Goal: Task Accomplishment & Management: Manage account settings

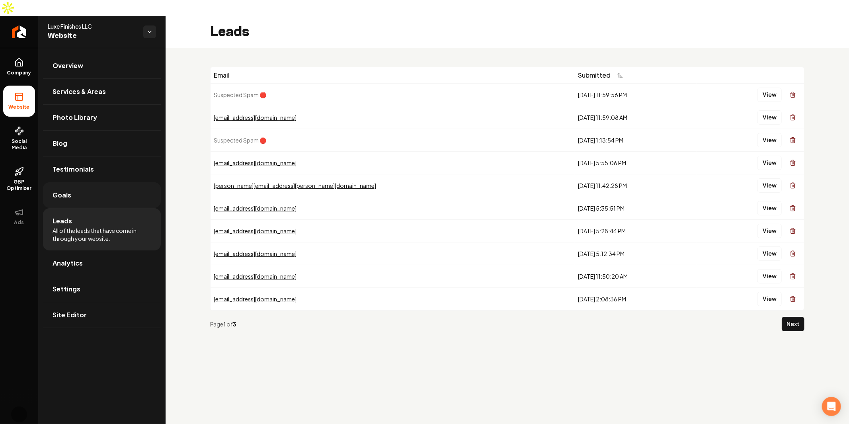
click at [82, 187] on link "Goals" at bounding box center [102, 194] width 118 height 25
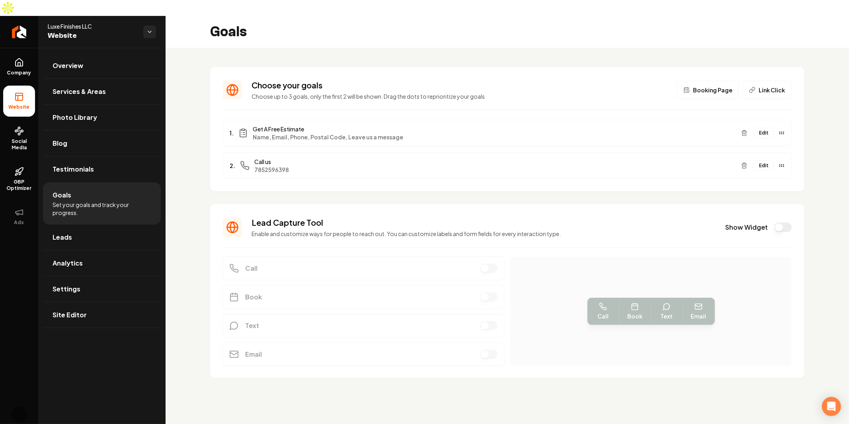
click at [756, 128] on button "Edit" at bounding box center [764, 133] width 20 height 10
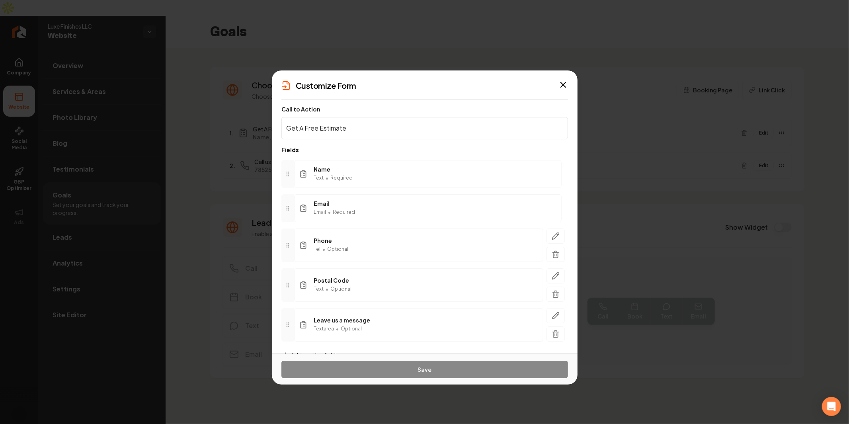
click at [418, 149] on p "Fields" at bounding box center [424, 150] width 286 height 8
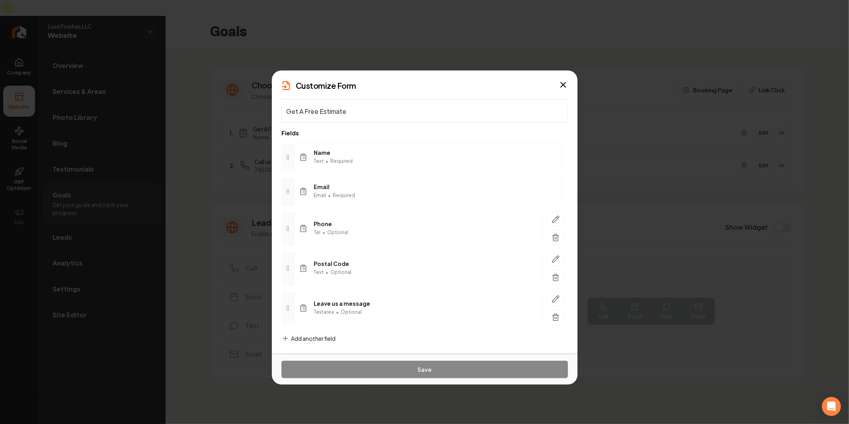
scroll to position [26, 0]
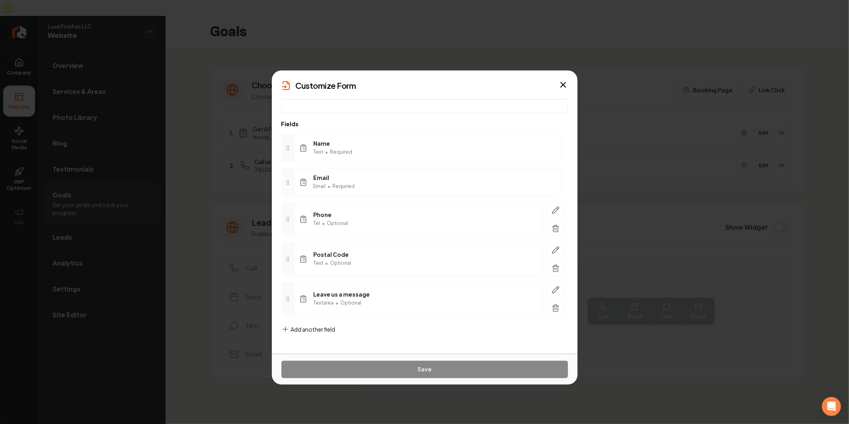
click at [339, 185] on span "Required" at bounding box center [344, 186] width 22 height 6
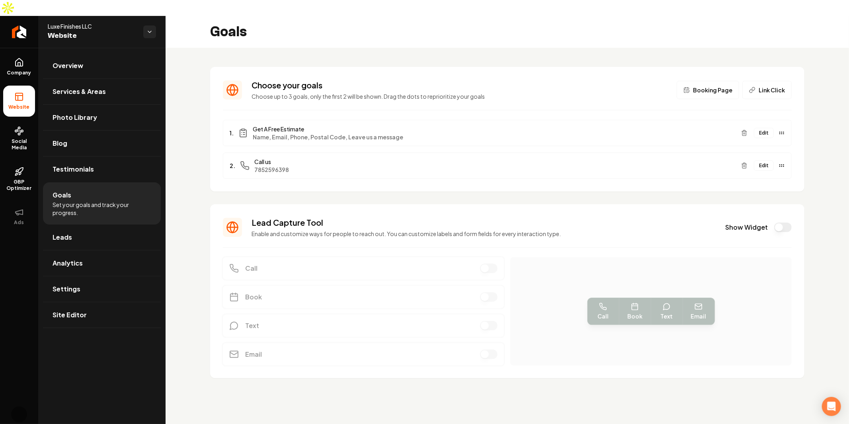
click at [767, 128] on button "Edit" at bounding box center [764, 133] width 20 height 10
click at [762, 128] on button "Edit" at bounding box center [764, 133] width 20 height 10
click at [1, 48] on ul "Company Website Social Media GBP Optimizer Ads" at bounding box center [19, 141] width 38 height 187
click at [11, 51] on link "Company" at bounding box center [19, 66] width 32 height 31
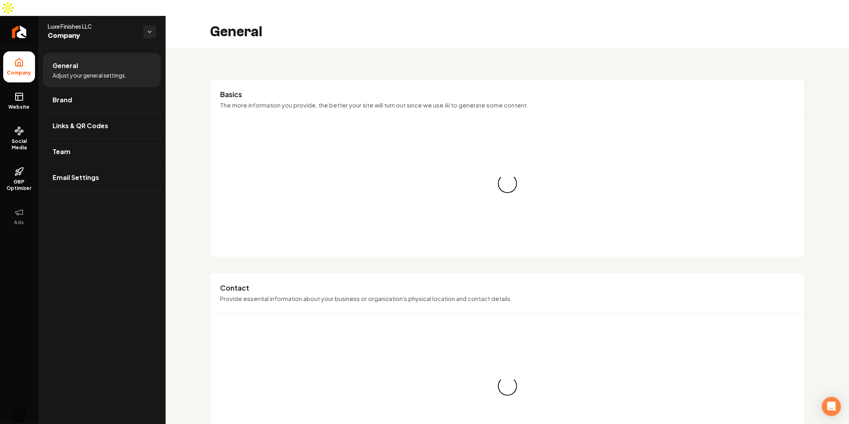
drag, startPoint x: 55, startPoint y: 12, endPoint x: 66, endPoint y: 13, distance: 12.0
click at [55, 22] on span "Luxe Finishes LLC" at bounding box center [92, 26] width 89 height 8
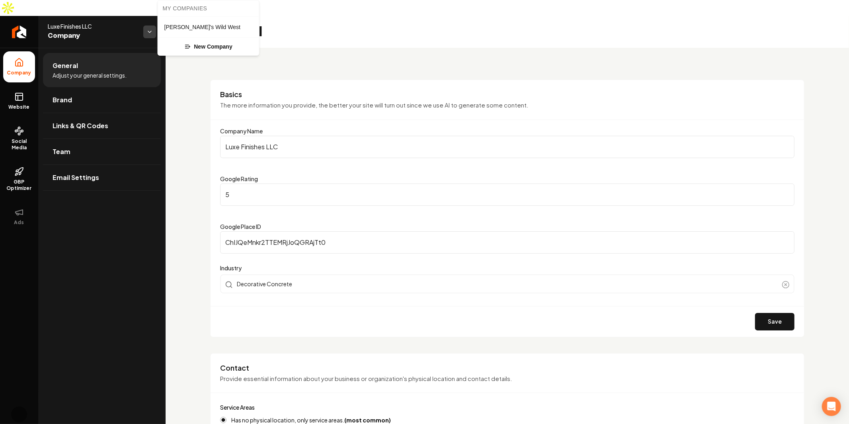
click at [150, 15] on html "Company Website Social Media GBP Optimizer Ads Account Luxe Finishes LLC Compan…" at bounding box center [424, 212] width 849 height 424
click at [464, 55] on html "Company Website Social Media GBP Optimizer Ads Account Luxe Finishes LLC Compan…" at bounding box center [424, 212] width 849 height 424
click at [23, 104] on span "Website" at bounding box center [19, 107] width 27 height 6
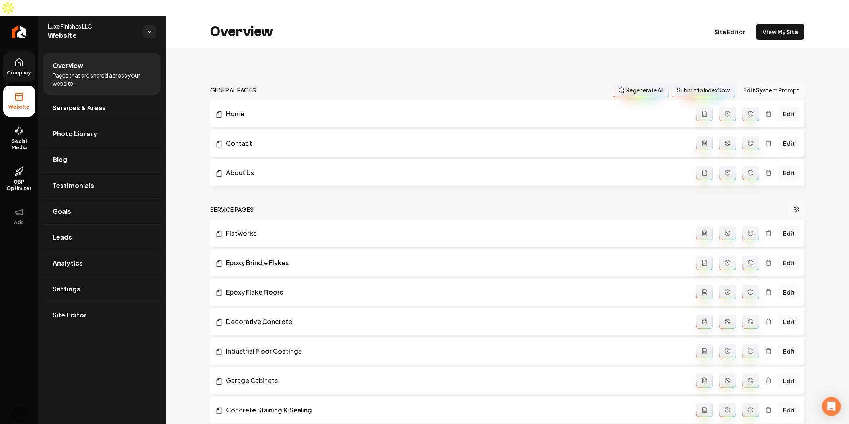
click at [798, 18] on div "Overview Site Editor View My Site" at bounding box center [507, 32] width 683 height 32
click at [779, 24] on link "View My Site" at bounding box center [780, 32] width 48 height 16
click at [67, 206] on span "Goals" at bounding box center [62, 211] width 19 height 10
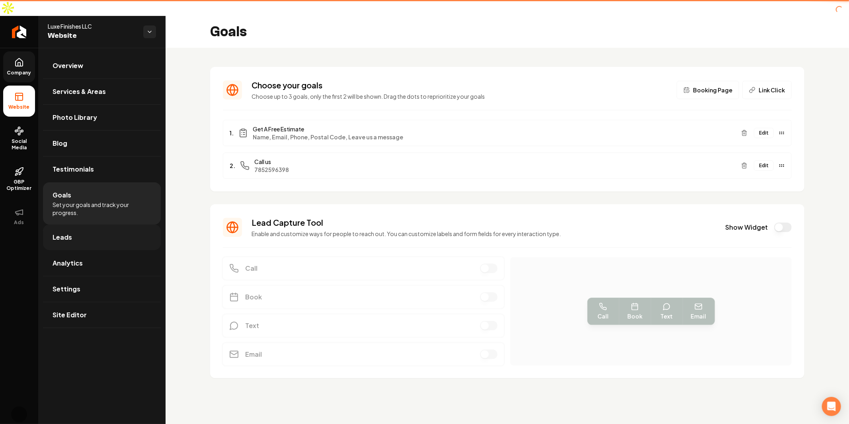
click at [70, 224] on link "Leads" at bounding box center [102, 236] width 118 height 25
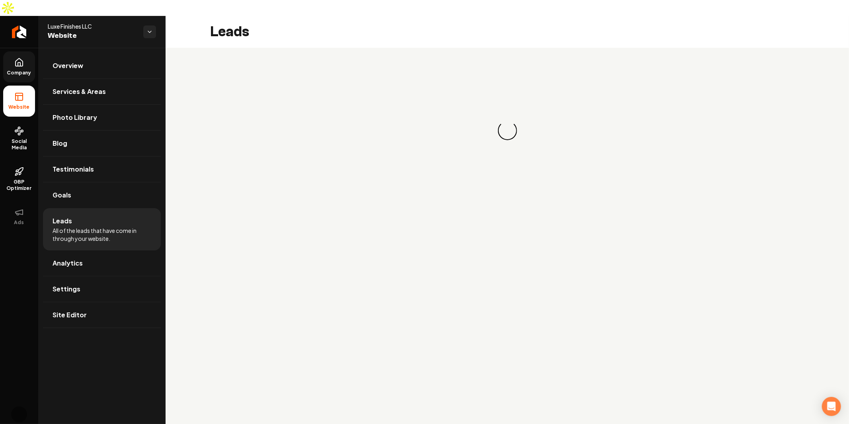
click at [89, 208] on li "Leads All of the leads that have come in through your website." at bounding box center [102, 229] width 118 height 42
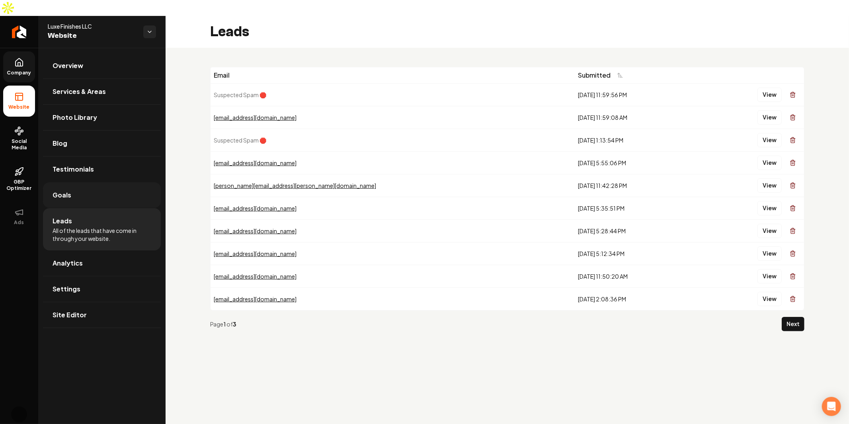
click at [90, 182] on link "Goals" at bounding box center [102, 194] width 118 height 25
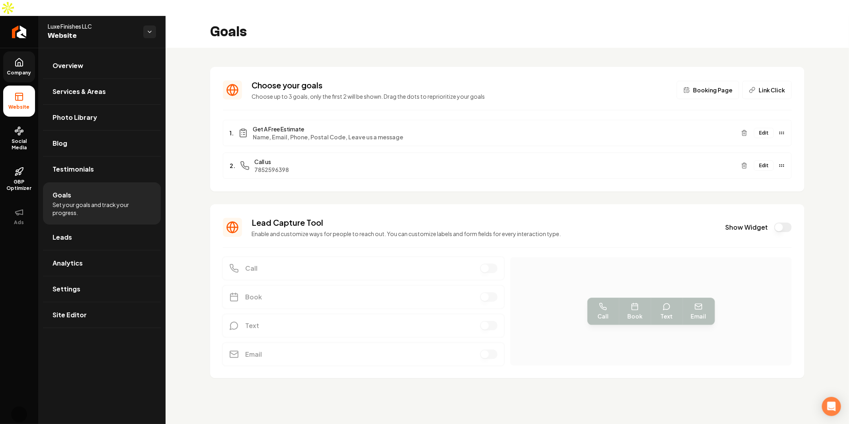
click at [764, 128] on button "Edit" at bounding box center [764, 133] width 20 height 10
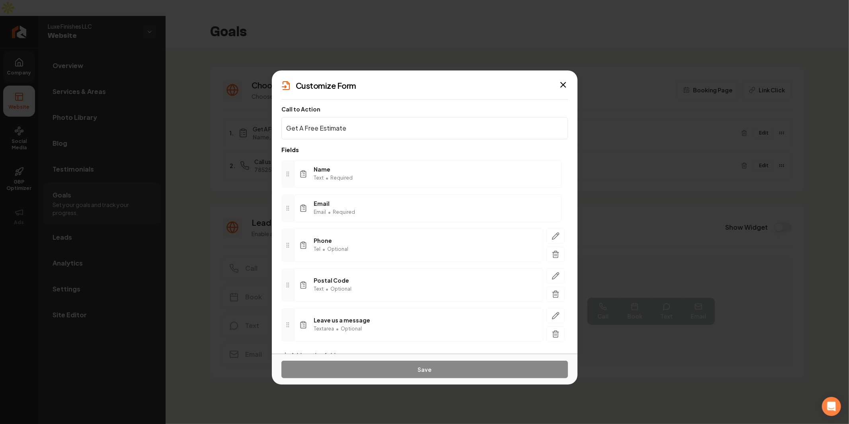
click at [562, 88] on icon "button" at bounding box center [563, 85] width 10 height 10
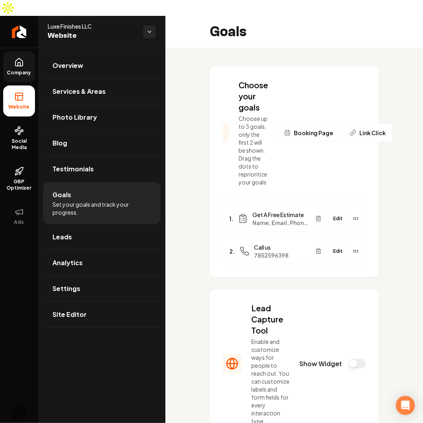
drag, startPoint x: 311, startPoint y: 111, endPoint x: 286, endPoint y: 205, distance: 97.1
click at [288, 196] on section "Choose your goals Choose up to 3 goals, only the first 2 will be shown. Drag th…" at bounding box center [294, 172] width 169 height 210
click at [286, 219] on span "Name, Email, Phone, Postal Code, Leave us a message" at bounding box center [281, 223] width 56 height 8
click at [328, 214] on button "Edit" at bounding box center [338, 219] width 20 height 10
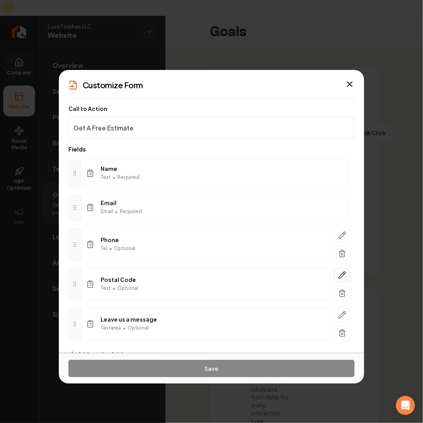
click at [341, 275] on button "button" at bounding box center [342, 275] width 18 height 15
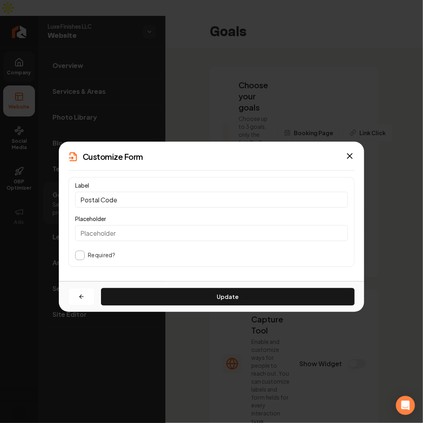
click at [355, 167] on div "Customize Form Label Postal Code Placeholder Required? Update Close" at bounding box center [212, 212] width 306 height 140
click at [351, 156] on icon "button" at bounding box center [350, 156] width 5 height 5
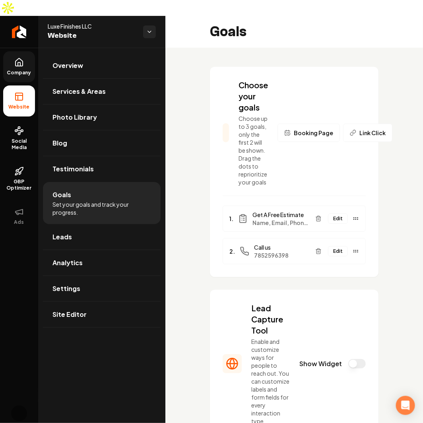
click at [277, 219] on span "Name, Email, Phone, Postal Code, Leave us a message" at bounding box center [281, 223] width 56 height 8
click at [333, 214] on button "Edit" at bounding box center [338, 219] width 20 height 10
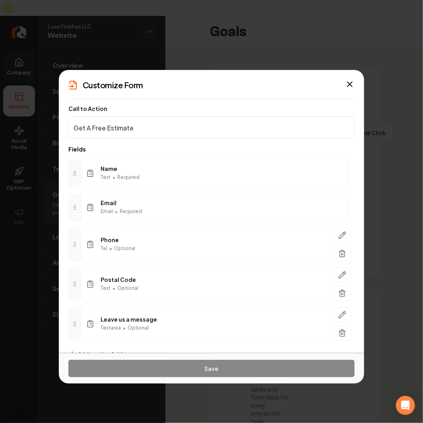
click at [133, 181] on div "Text • Required" at bounding box center [120, 178] width 39 height 10
click at [120, 180] on span "Required" at bounding box center [128, 177] width 22 height 6
click at [128, 210] on span "Required" at bounding box center [131, 211] width 22 height 6
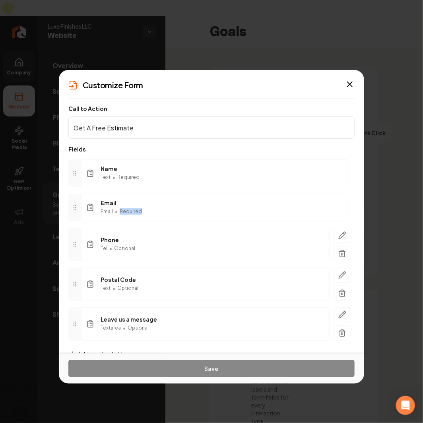
click at [128, 210] on span "Required" at bounding box center [131, 211] width 22 height 6
click at [351, 82] on icon "button" at bounding box center [350, 85] width 10 height 10
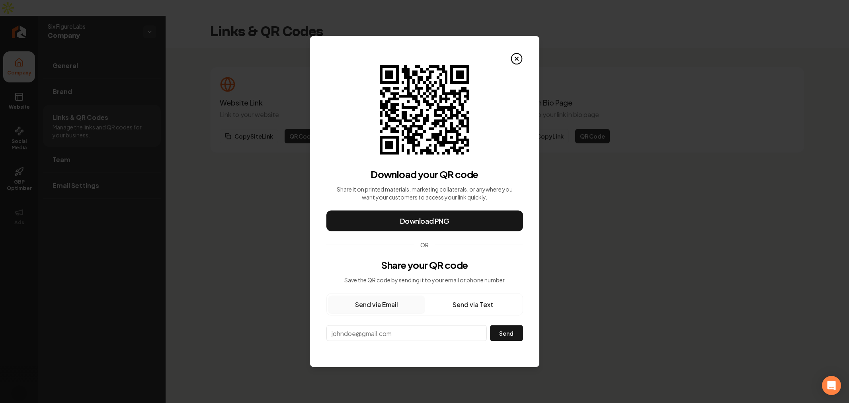
click at [479, 76] on div "Download your QR code Share it on printed materials, marketing collaterals, or …" at bounding box center [424, 203] width 197 height 276
click at [511, 58] on circle at bounding box center [516, 58] width 11 height 11
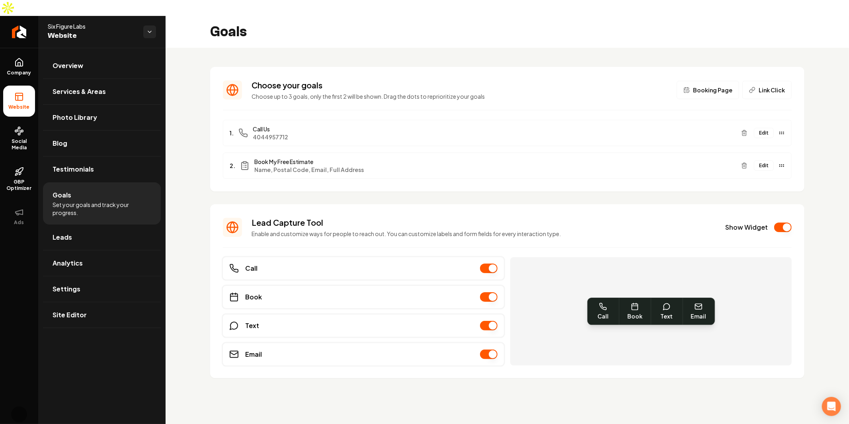
click at [766, 128] on button "Edit" at bounding box center [764, 133] width 20 height 10
click at [761, 160] on button "Edit" at bounding box center [764, 165] width 20 height 10
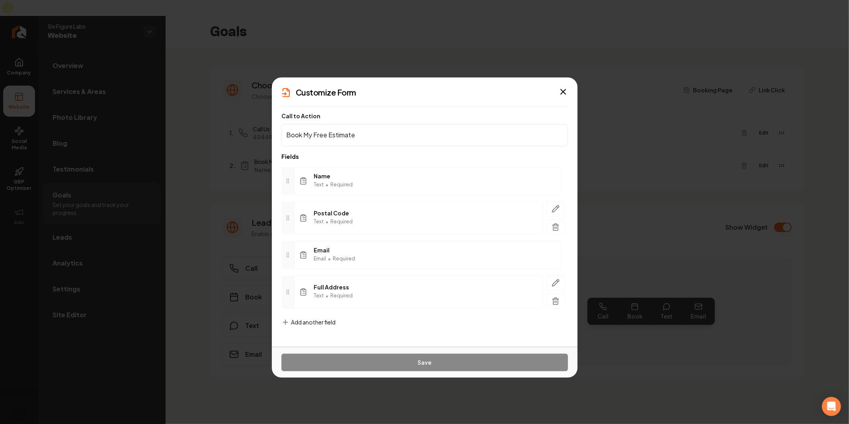
click at [432, 283] on div "Full Address Text • Required" at bounding box center [418, 291] width 249 height 33
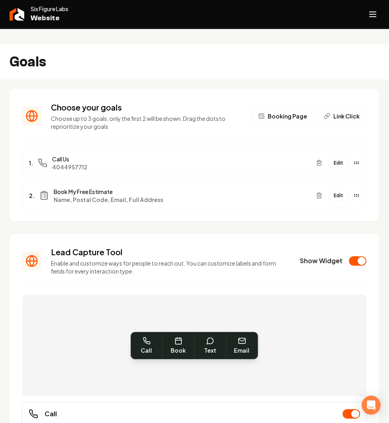
click at [285, 54] on div "Goals" at bounding box center [194, 62] width 389 height 35
click at [254, 45] on div "Goals" at bounding box center [194, 62] width 389 height 35
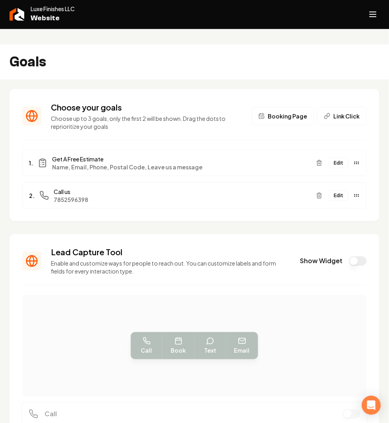
click at [329, 158] on button "Edit" at bounding box center [339, 163] width 20 height 10
